Goal: Navigation & Orientation: Find specific page/section

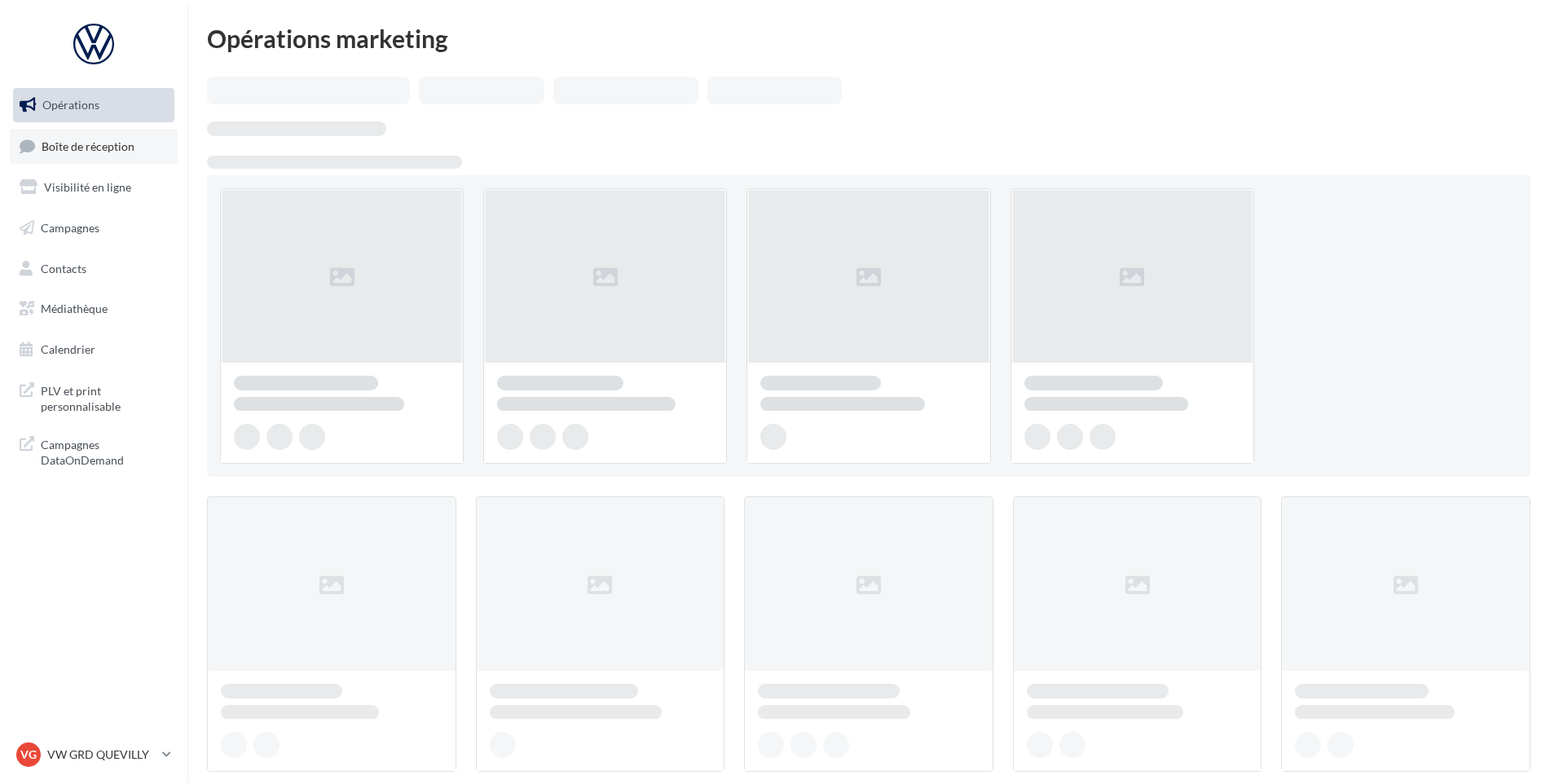
click at [100, 137] on link "Boîte de réception" at bounding box center [94, 147] width 168 height 35
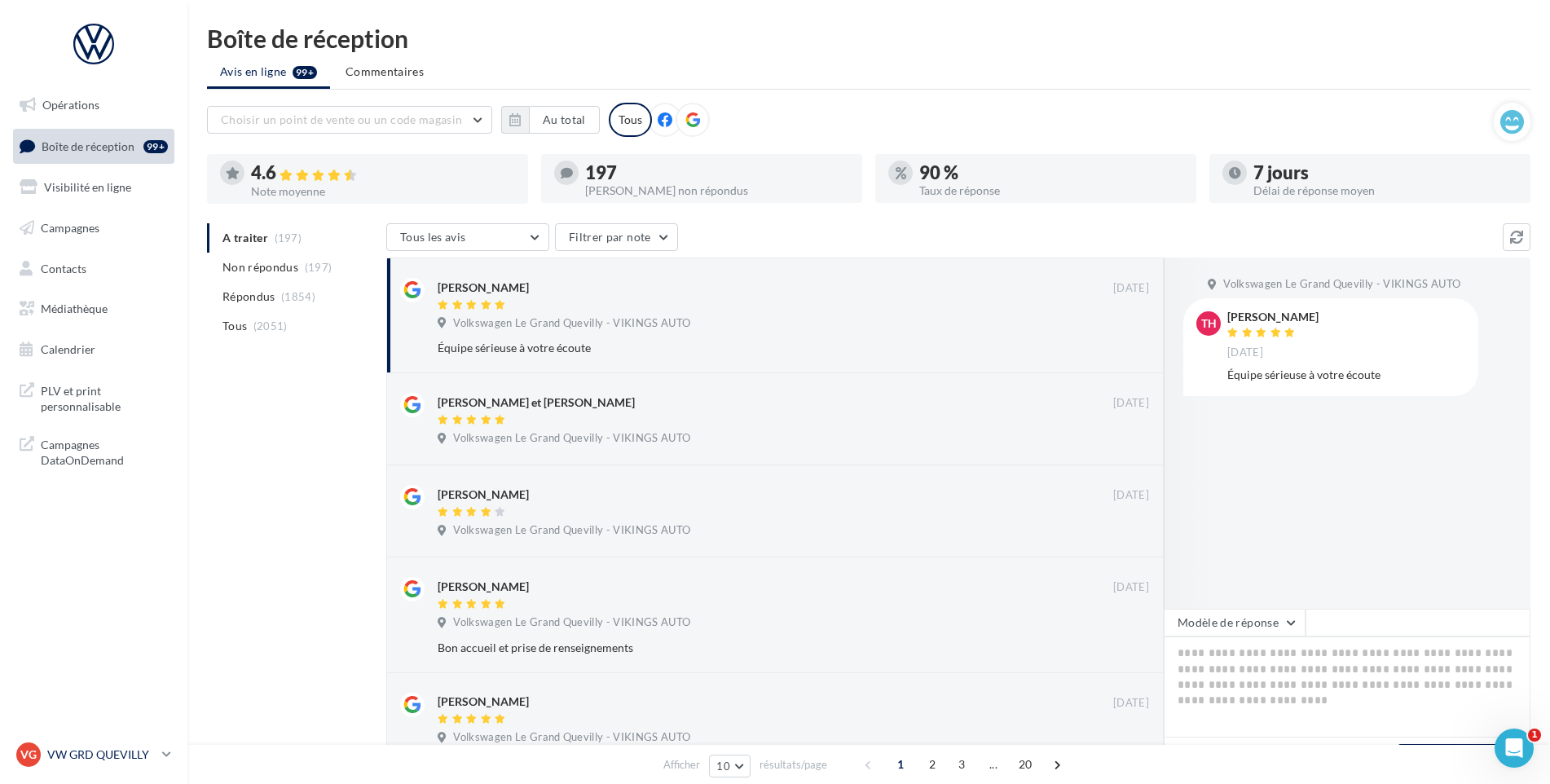
click at [125, 746] on p "VW GRD QUEVILLY" at bounding box center [101, 754] width 108 height 16
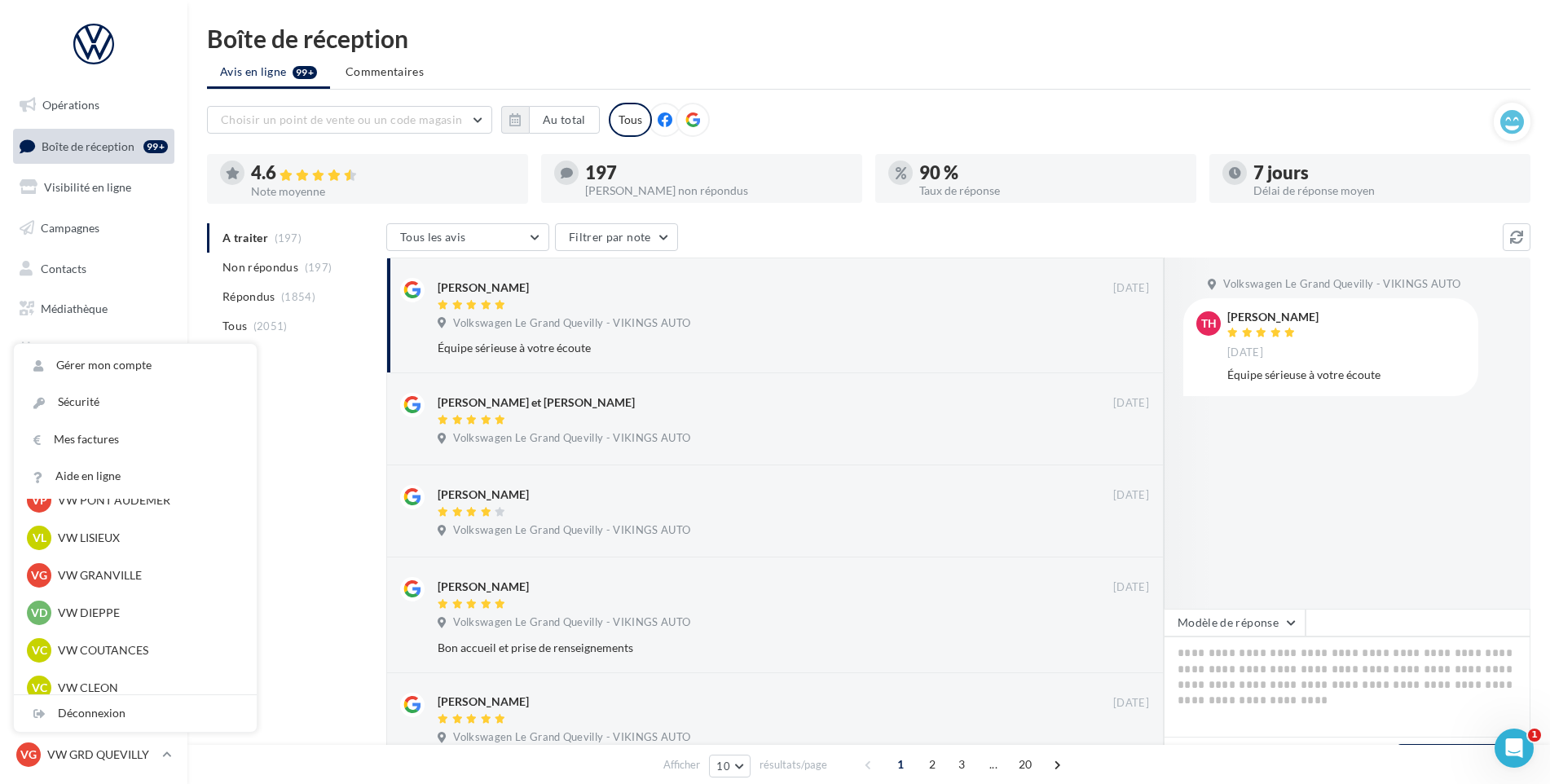
scroll to position [361, 0]
click at [129, 569] on p "VW GRANVILLE" at bounding box center [148, 575] width 179 height 16
